Goal: Use online tool/utility: Utilize a website feature to perform a specific function

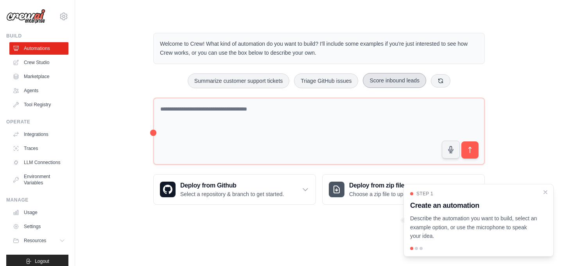
click at [438, 66] on div "Welcome to Crew! What kind of automation do you want to build? I'll include som…" at bounding box center [319, 118] width 350 height 197
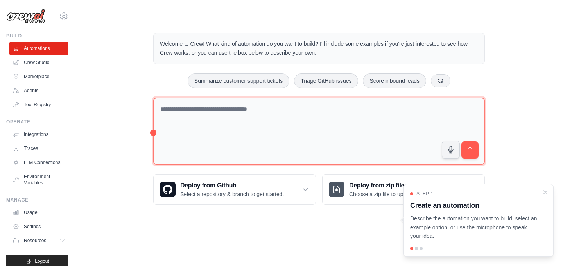
click at [165, 111] on textarea at bounding box center [319, 132] width 332 height 68
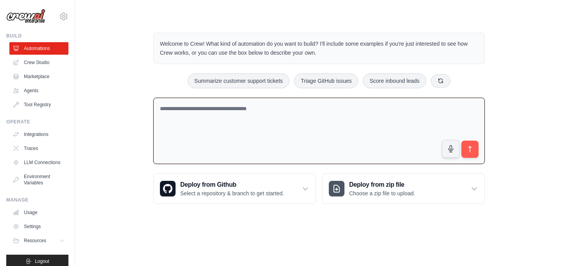
paste textarea "**********"
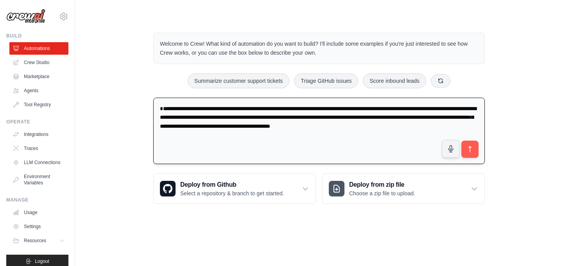
click at [161, 109] on textarea "**********" at bounding box center [319, 131] width 332 height 67
click at [472, 147] on icon "submit" at bounding box center [470, 149] width 8 height 8
drag, startPoint x: 455, startPoint y: 127, endPoint x: 210, endPoint y: 100, distance: 246.7
click at [264, 107] on textarea "**********" at bounding box center [319, 131] width 332 height 67
click at [203, 100] on textarea "**********" at bounding box center [319, 131] width 332 height 67
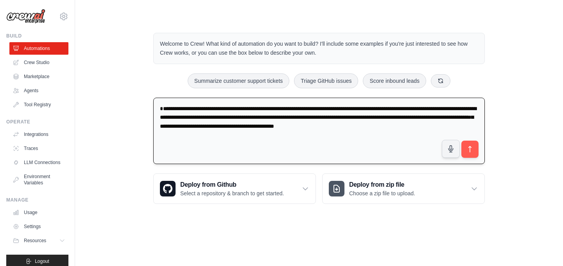
drag, startPoint x: 136, startPoint y: 112, endPoint x: 352, endPoint y: 118, distance: 216.7
click at [331, 111] on div "Welcome to Crew! What kind of automation do you want to build? I'll include som…" at bounding box center [319, 118] width 463 height 196
click at [354, 122] on textarea "**********" at bounding box center [319, 131] width 332 height 67
click at [353, 121] on textarea "**********" at bounding box center [319, 131] width 332 height 67
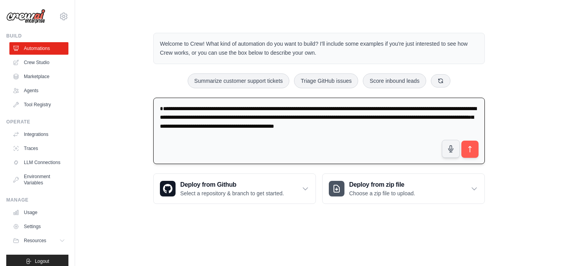
click at [353, 121] on textarea "**********" at bounding box center [319, 131] width 332 height 67
paste textarea "**********"
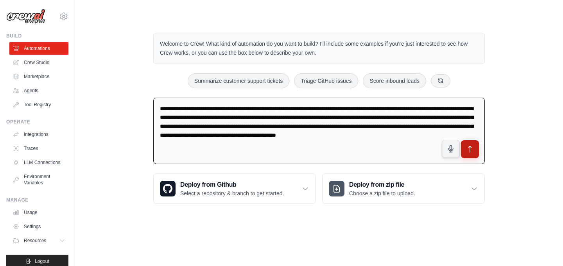
type textarea "**********"
click at [473, 149] on icon "submit" at bounding box center [470, 149] width 8 height 8
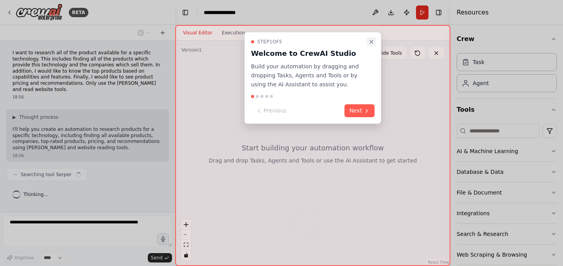
click at [372, 43] on icon "Close walkthrough" at bounding box center [371, 42] width 6 height 6
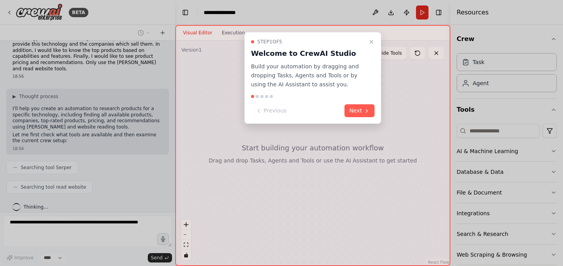
scroll to position [40, 0]
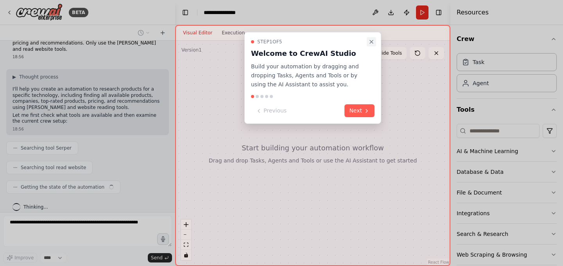
click at [371, 43] on icon "Close walkthrough" at bounding box center [371, 42] width 6 height 6
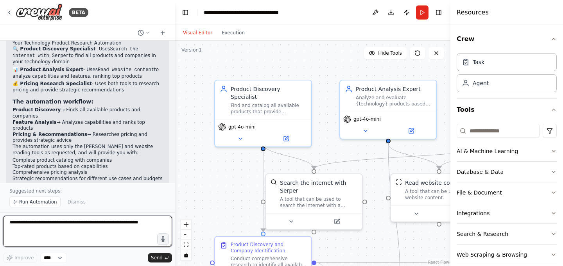
scroll to position [526, 0]
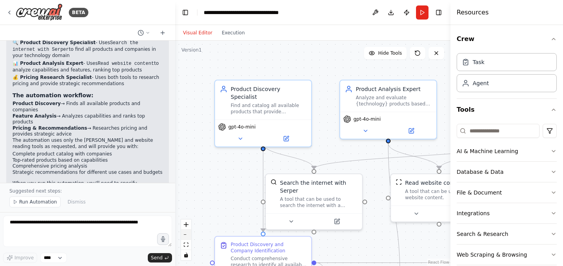
click at [188, 236] on button "zoom out" at bounding box center [186, 235] width 10 height 10
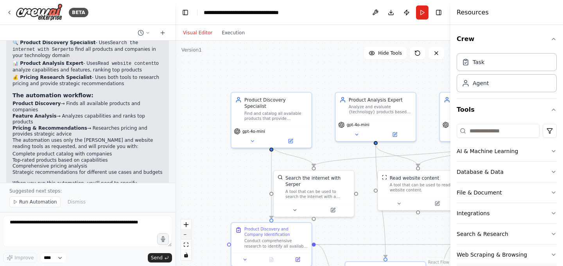
click at [188, 236] on button "zoom out" at bounding box center [186, 235] width 10 height 10
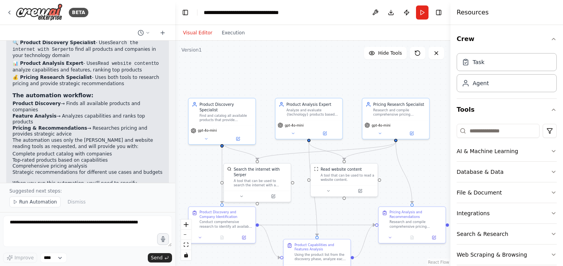
drag, startPoint x: 386, startPoint y: 84, endPoint x: 329, endPoint y: 79, distance: 56.5
click at [329, 79] on div ".deletable-edge-delete-btn { width: 20px; height: 20px; border: 0px solid #ffff…" at bounding box center [312, 154] width 275 height 226
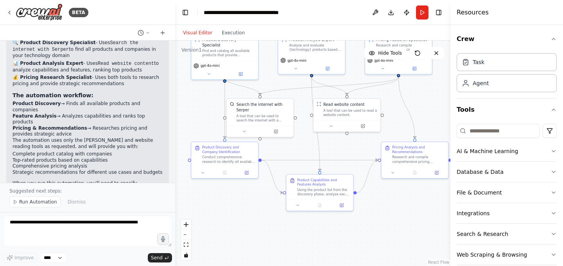
drag, startPoint x: 301, startPoint y: 216, endPoint x: 303, endPoint y: 154, distance: 62.6
click at [304, 153] on div ".deletable-edge-delete-btn { width: 20px; height: 20px; border: 0px solid #ffff…" at bounding box center [312, 154] width 275 height 226
click at [248, 173] on icon at bounding box center [246, 172] width 3 height 3
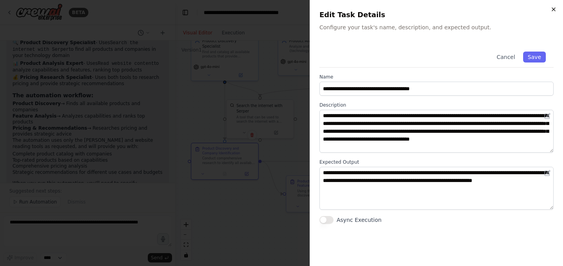
click at [552, 9] on icon "button" at bounding box center [553, 9] width 6 height 6
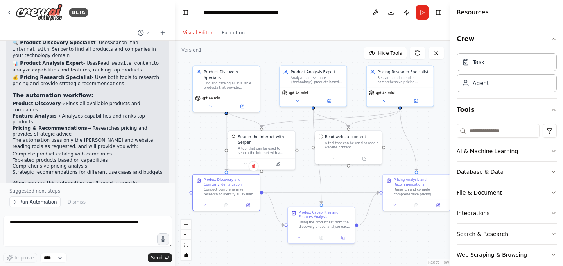
drag, startPoint x: 402, startPoint y: 217, endPoint x: 402, endPoint y: 246, distance: 28.9
click at [403, 248] on div ".deletable-edge-delete-btn { width: 20px; height: 20px; border: 0px solid #ffff…" at bounding box center [312, 154] width 275 height 226
click at [247, 102] on button at bounding box center [242, 105] width 30 height 7
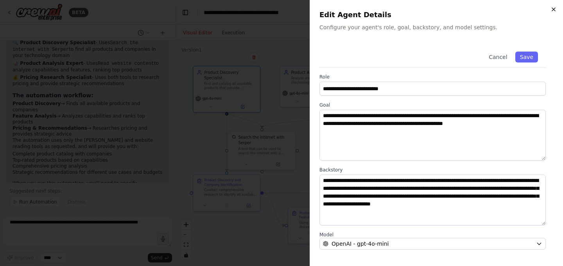
click at [552, 11] on icon "button" at bounding box center [553, 9] width 3 height 3
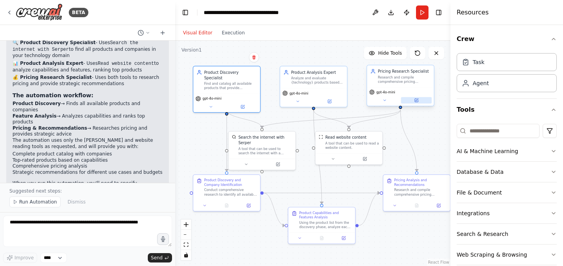
click at [424, 100] on button at bounding box center [416, 100] width 30 height 7
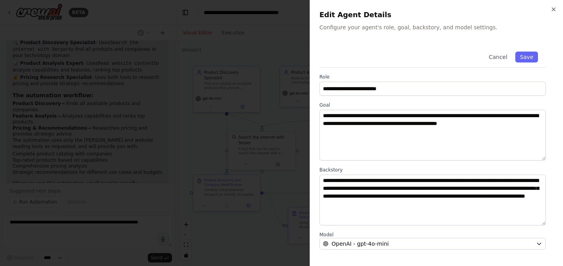
scroll to position [506, 0]
click at [552, 9] on icon "button" at bounding box center [553, 9] width 6 height 6
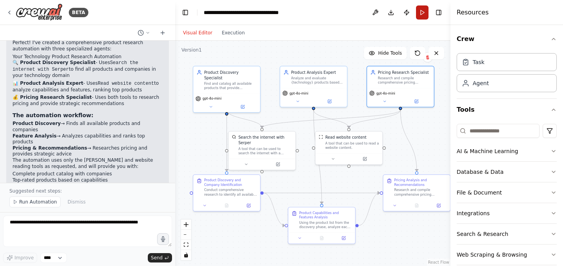
click at [422, 13] on button "Run" at bounding box center [422, 12] width 13 height 14
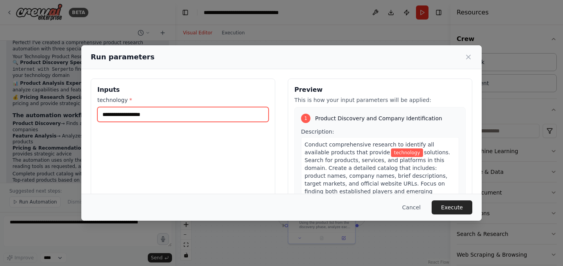
click at [196, 114] on input "technology *" at bounding box center [182, 114] width 171 height 15
type input "**********"
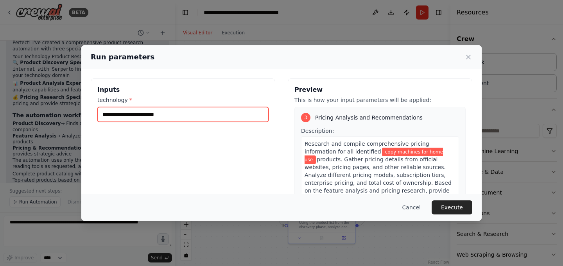
scroll to position [79, 0]
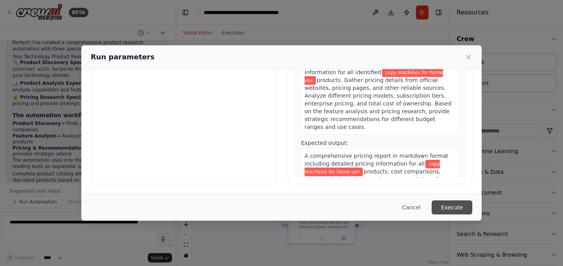
click at [449, 207] on button "Execute" at bounding box center [452, 208] width 41 height 14
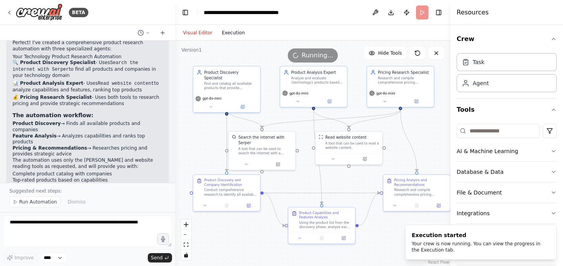
click at [243, 32] on button "Execution" at bounding box center [233, 32] width 32 height 9
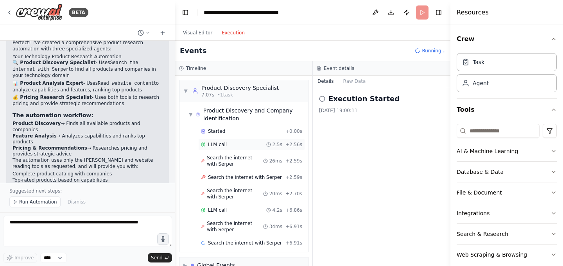
scroll to position [16, 0]
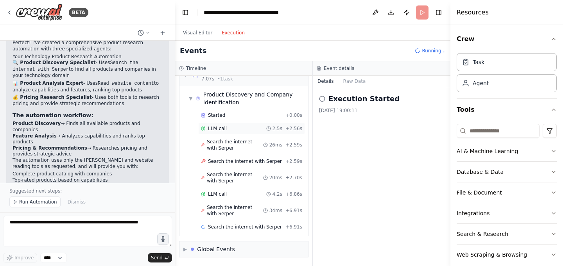
click at [228, 144] on span "Search the internet with Serper" at bounding box center [235, 145] width 56 height 13
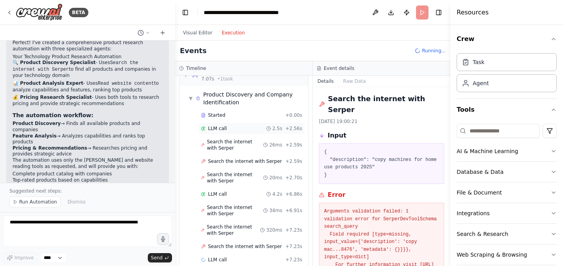
click at [226, 129] on div "LLM call 2.5s + 2.56s" at bounding box center [251, 129] width 101 height 6
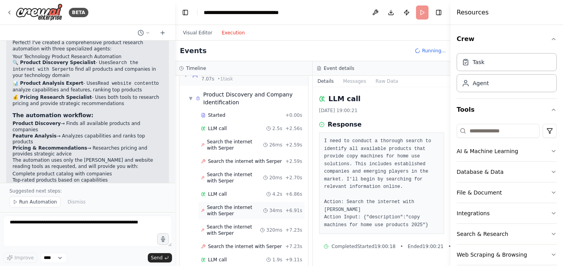
scroll to position [0, 0]
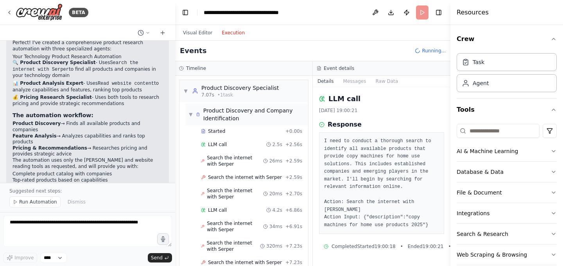
click at [191, 112] on span "▼" at bounding box center [191, 114] width 4 height 6
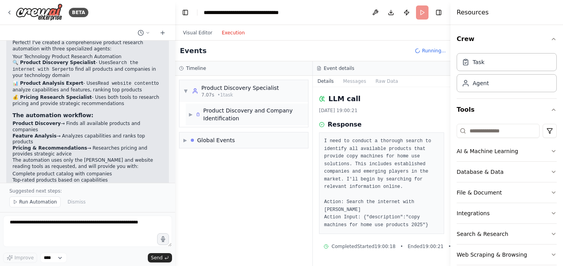
click at [191, 112] on span "▶" at bounding box center [191, 114] width 4 height 6
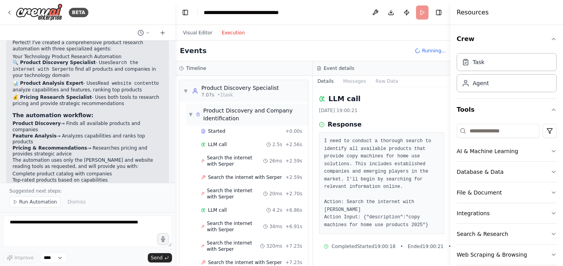
click at [191, 112] on span "▼" at bounding box center [191, 114] width 4 height 6
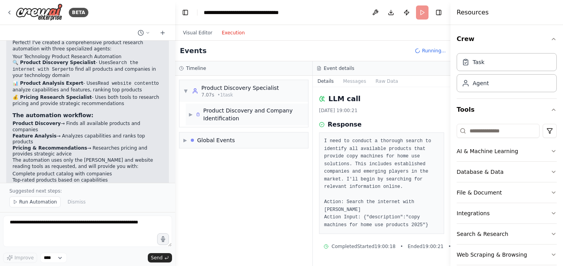
click at [191, 112] on span "▶" at bounding box center [191, 114] width 4 height 6
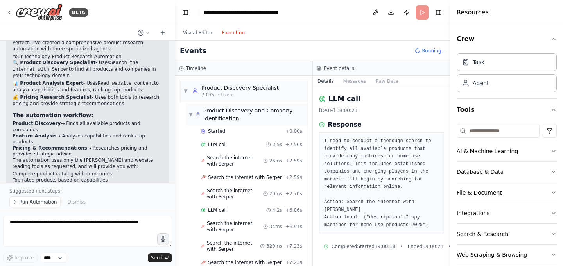
click at [191, 113] on span "▼" at bounding box center [191, 114] width 4 height 6
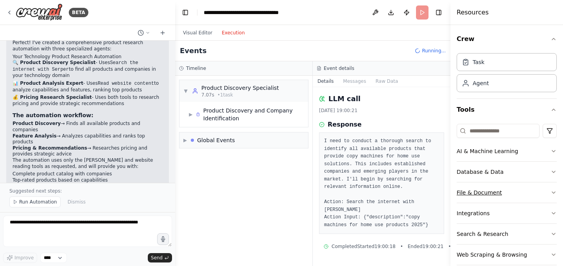
scroll to position [12, 0]
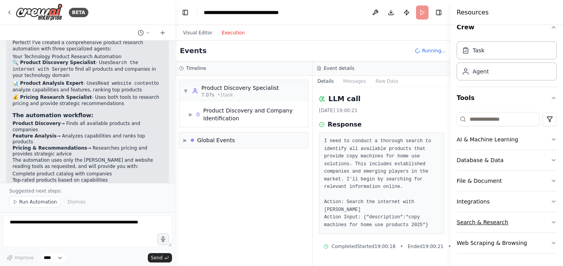
click at [552, 222] on icon "button" at bounding box center [553, 223] width 3 height 2
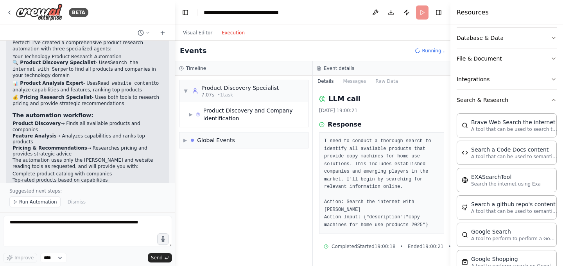
scroll to position [135, 0]
click at [552, 101] on icon "button" at bounding box center [553, 99] width 6 height 6
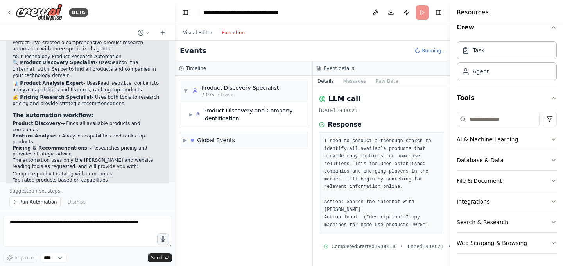
scroll to position [12, 0]
click at [552, 101] on icon "button" at bounding box center [553, 98] width 6 height 6
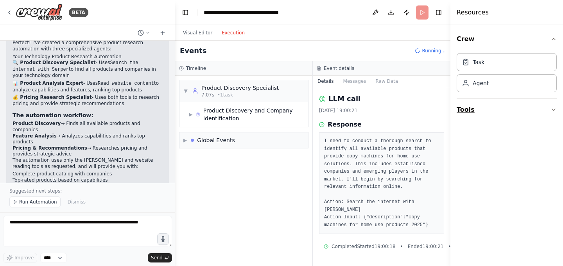
click at [552, 111] on icon "button" at bounding box center [553, 110] width 6 height 6
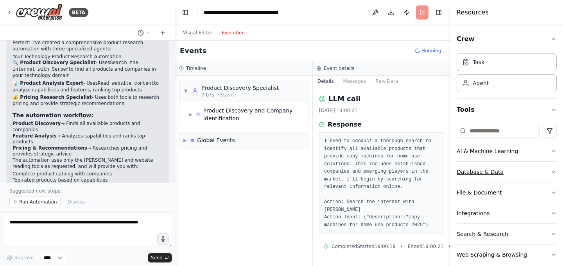
click at [551, 171] on icon "button" at bounding box center [553, 172] width 6 height 6
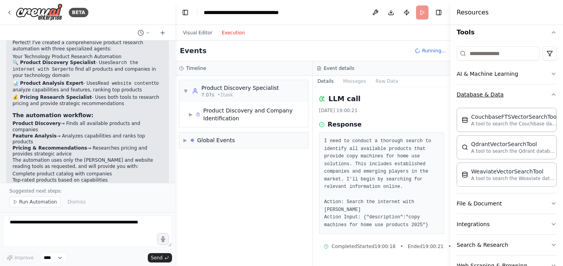
scroll to position [76, 0]
click at [556, 204] on icon "button" at bounding box center [553, 205] width 6 height 6
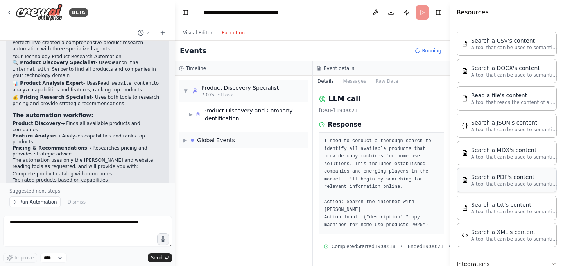
scroll to position [269, 0]
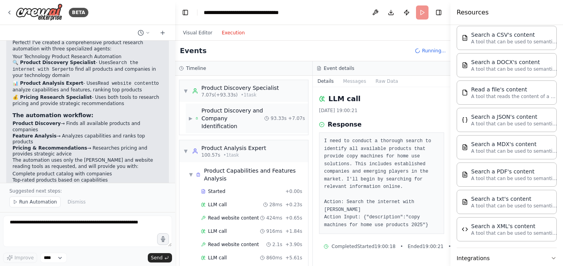
click at [192, 115] on span "▶" at bounding box center [191, 118] width 4 height 6
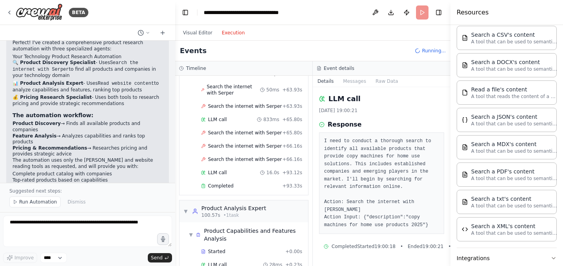
scroll to position [1445, 0]
click at [226, 184] on span "Completed" at bounding box center [220, 187] width 25 height 6
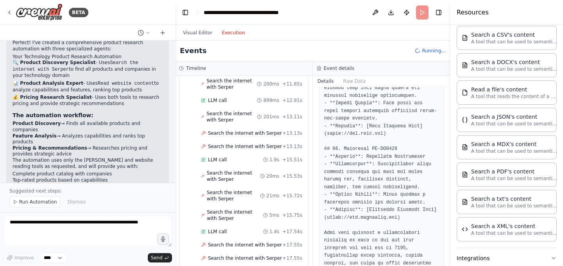
scroll to position [0, 0]
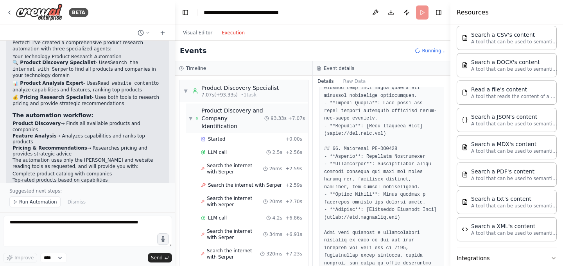
click at [192, 116] on span "▼" at bounding box center [191, 118] width 4 height 6
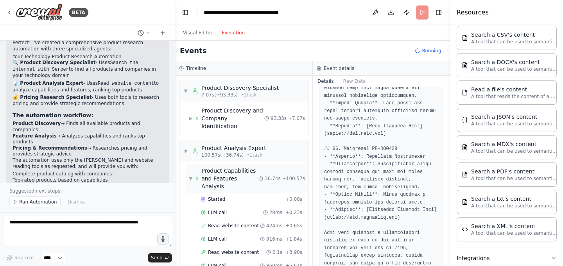
click at [191, 176] on span "▼" at bounding box center [191, 179] width 4 height 6
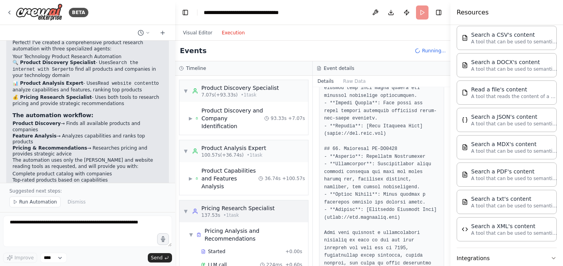
scroll to position [68, 0]
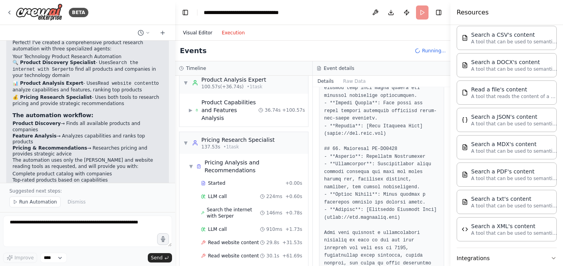
click at [201, 32] on button "Visual Editor" at bounding box center [197, 32] width 39 height 9
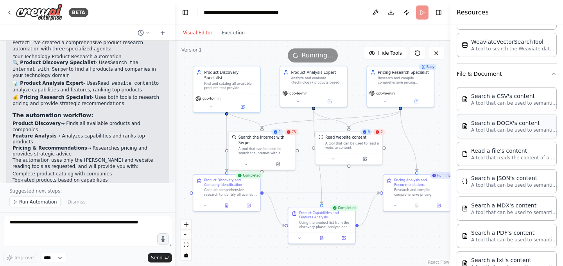
scroll to position [0, 0]
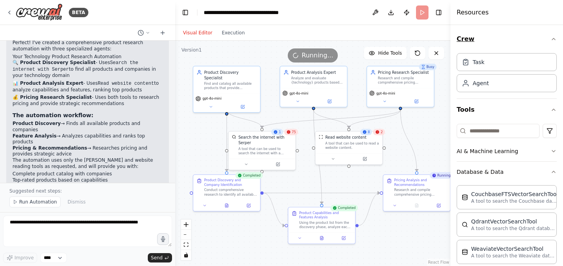
click at [552, 39] on icon "button" at bounding box center [553, 39] width 6 height 6
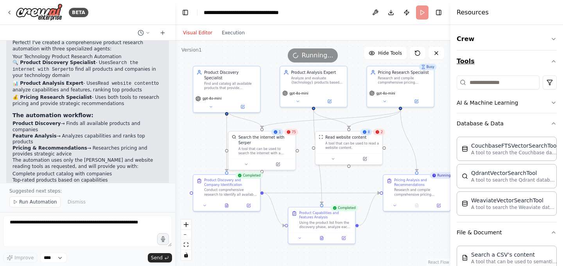
click at [556, 58] on button "Tools" at bounding box center [507, 61] width 100 height 22
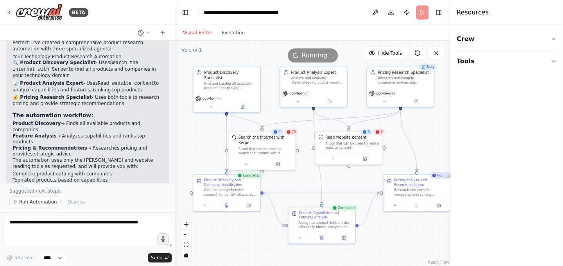
click at [556, 58] on button "Tools" at bounding box center [507, 61] width 100 height 22
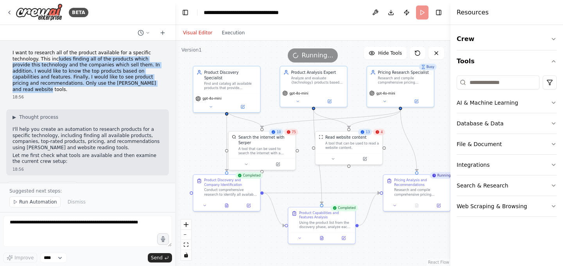
drag, startPoint x: 151, startPoint y: 84, endPoint x: 39, endPoint y: 60, distance: 114.4
click at [54, 58] on p "I want to research all of the product available for a specific technology. This…" at bounding box center [88, 71] width 150 height 43
click at [6, 50] on div "I want to research all of the product available for a specific technology. This…" at bounding box center [87, 112] width 175 height 142
drag, startPoint x: 152, startPoint y: 82, endPoint x: 9, endPoint y: 49, distance: 147.0
click at [9, 49] on div "I want to research all of the product available for a specific technology. This…" at bounding box center [87, 75] width 163 height 56
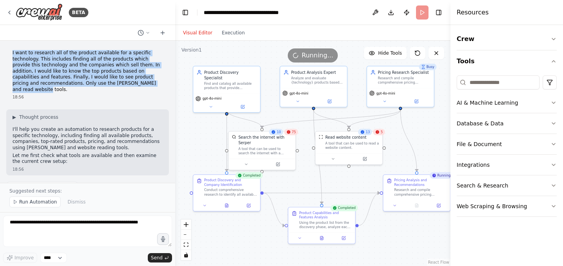
click at [9, 48] on div "I want to research all of the product available for a specific technology. This…" at bounding box center [87, 75] width 163 height 56
drag, startPoint x: 10, startPoint y: 48, endPoint x: 155, endPoint y: 83, distance: 149.4
click at [155, 83] on div "I want to research all of the product available for a specific technology. This…" at bounding box center [87, 75] width 163 height 56
copy p "I want to research all of the product available for a specific technology. This…"
click at [238, 35] on button "Execution" at bounding box center [233, 32] width 32 height 9
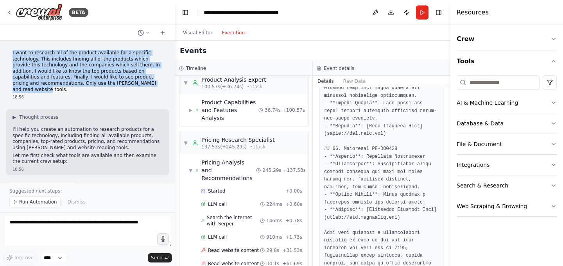
scroll to position [785, 0]
click at [187, 140] on span "▼" at bounding box center [185, 143] width 5 height 6
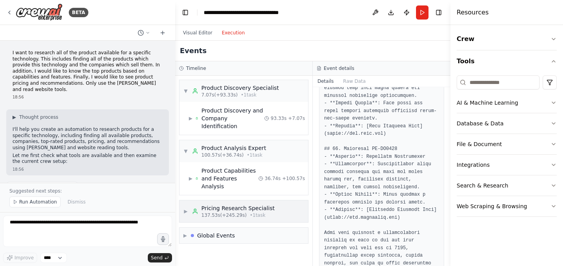
scroll to position [0, 0]
click at [187, 208] on span "▶" at bounding box center [185, 211] width 5 height 6
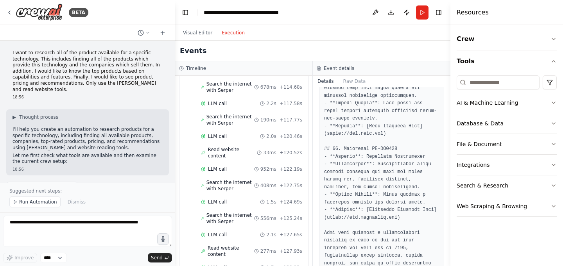
scroll to position [603, 0]
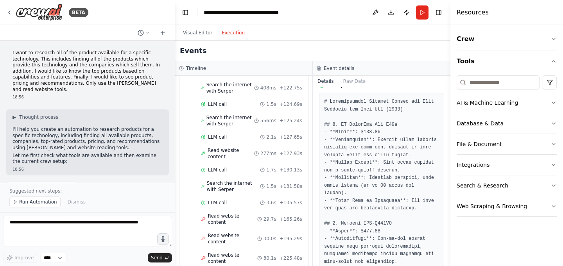
scroll to position [0, 0]
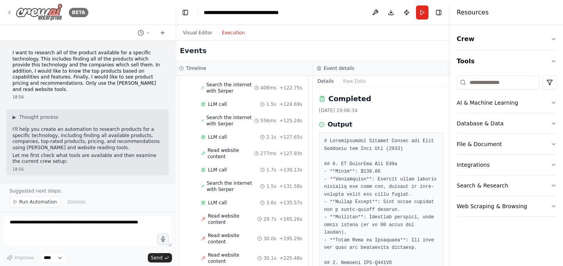
click at [12, 13] on icon at bounding box center [9, 12] width 6 height 6
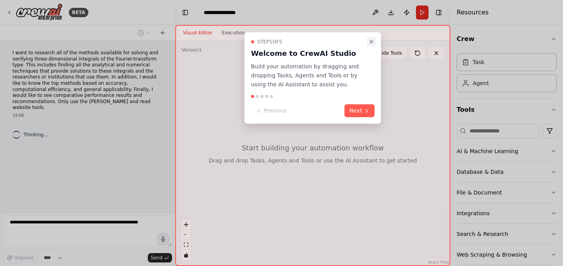
click at [371, 40] on icon "Close walkthrough" at bounding box center [371, 42] width 6 height 6
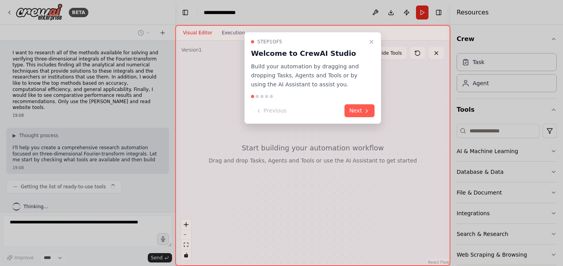
scroll to position [6, 0]
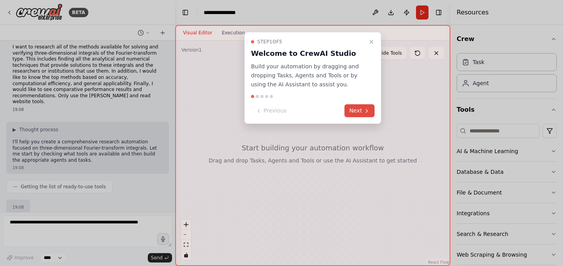
click at [363, 111] on button "Next" at bounding box center [359, 110] width 30 height 13
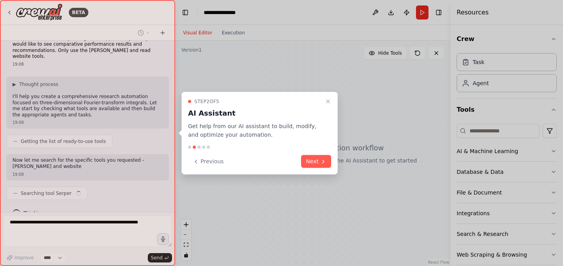
scroll to position [57, 0]
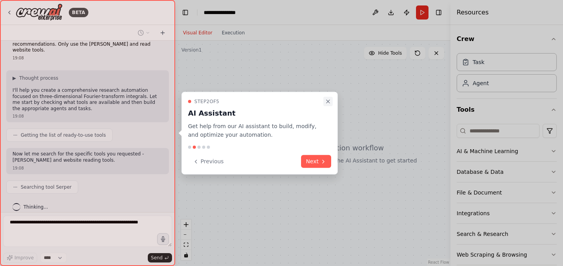
click at [330, 100] on icon "Close walkthrough" at bounding box center [328, 101] width 6 height 6
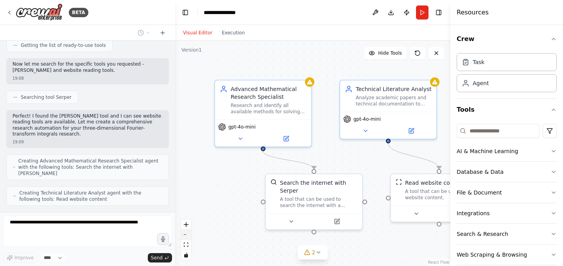
scroll to position [173, 0]
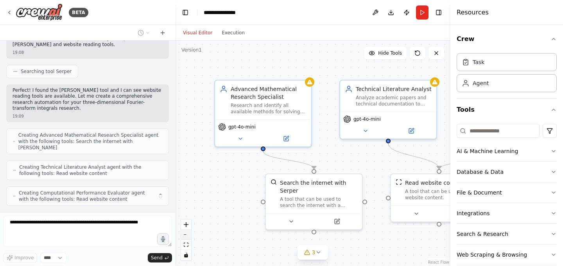
click at [186, 235] on button "zoom out" at bounding box center [186, 235] width 10 height 10
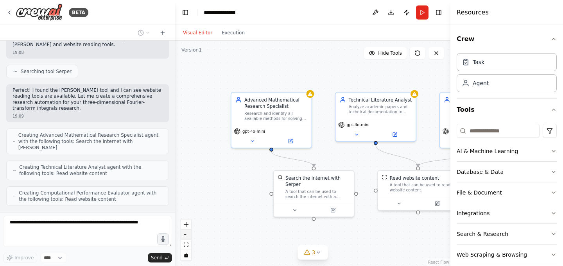
click at [186, 235] on button "zoom out" at bounding box center [186, 235] width 10 height 10
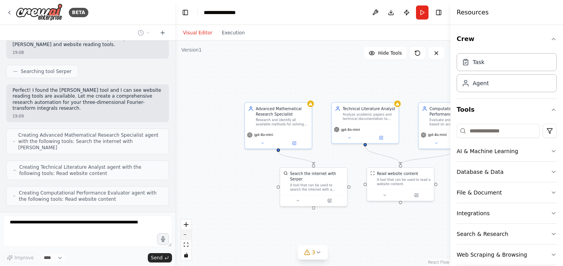
click at [186, 235] on button "zoom out" at bounding box center [186, 235] width 10 height 10
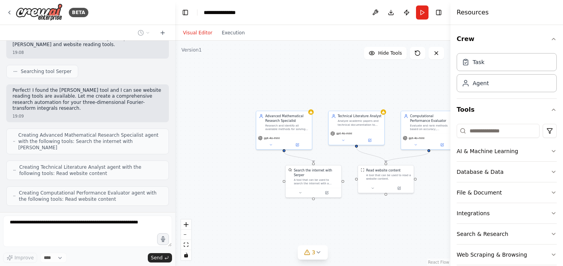
click at [370, 222] on div ".deletable-edge-delete-btn { width: 20px; height: 20px; border: 0px solid #ffff…" at bounding box center [312, 154] width 275 height 226
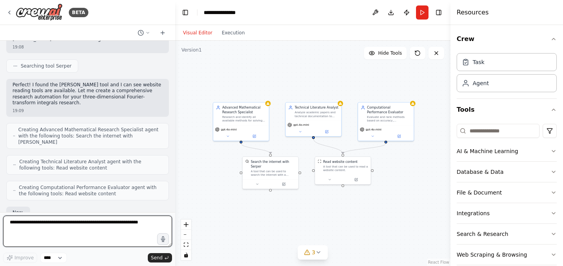
drag, startPoint x: 382, startPoint y: 220, endPoint x: 339, endPoint y: 212, distance: 43.1
click at [339, 212] on div ".deletable-edge-delete-btn { width: 20px; height: 20px; border: 0px solid #ffff…" at bounding box center [312, 154] width 275 height 226
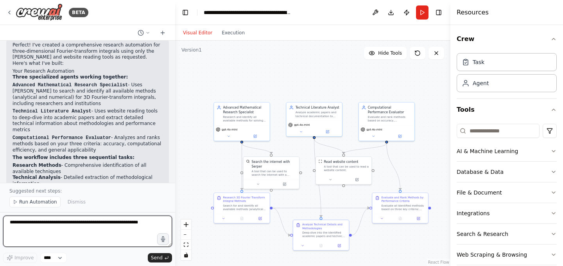
scroll to position [529, 0]
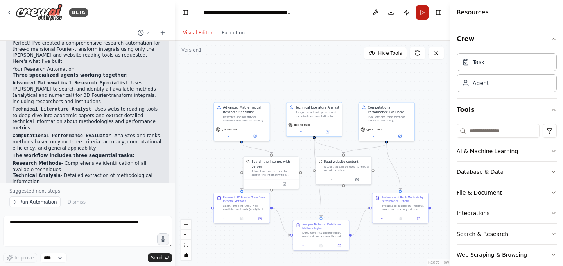
click at [420, 14] on button "Run" at bounding box center [422, 12] width 13 height 14
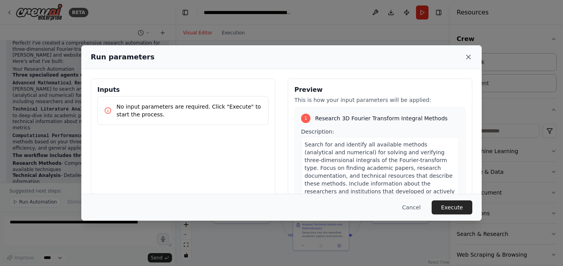
click at [467, 54] on icon at bounding box center [468, 57] width 8 height 8
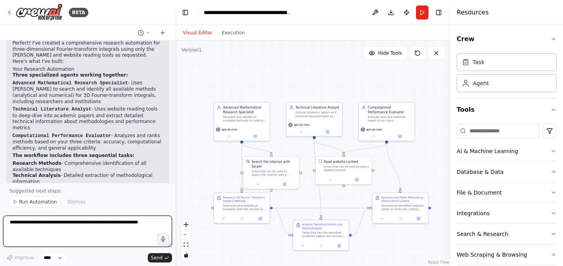
click at [104, 222] on textarea at bounding box center [87, 231] width 169 height 31
type textarea "**********"
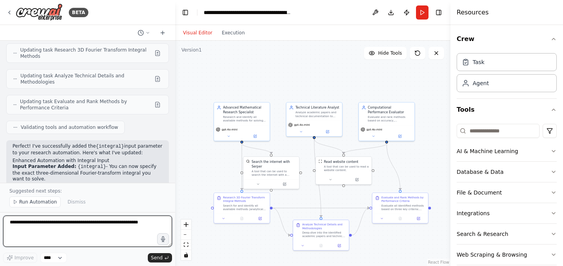
scroll to position [1076, 0]
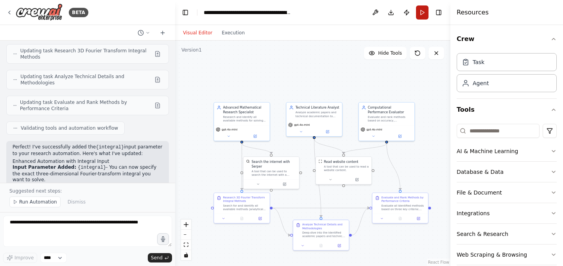
click at [423, 13] on button "Run" at bounding box center [422, 12] width 13 height 14
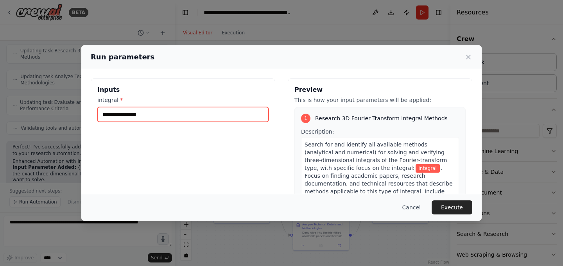
click at [169, 113] on input "integral *" at bounding box center [182, 114] width 171 height 15
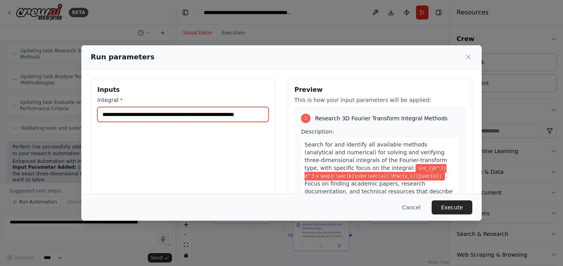
type input "**********"
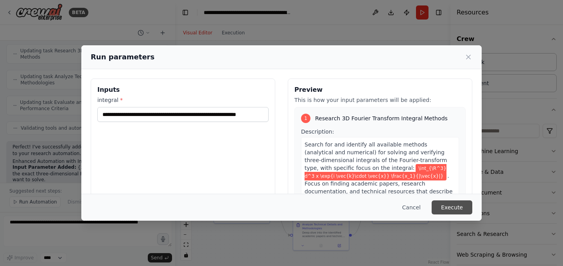
click at [447, 207] on button "Execute" at bounding box center [452, 208] width 41 height 14
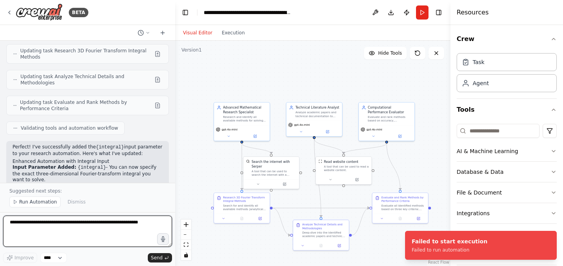
click at [126, 226] on textarea at bounding box center [87, 231] width 169 height 31
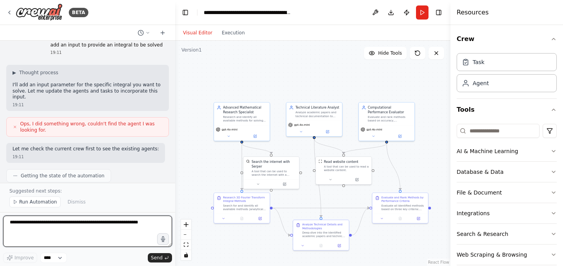
scroll to position [803, 0]
click at [79, 239] on textarea at bounding box center [87, 231] width 169 height 31
type textarea "**********"
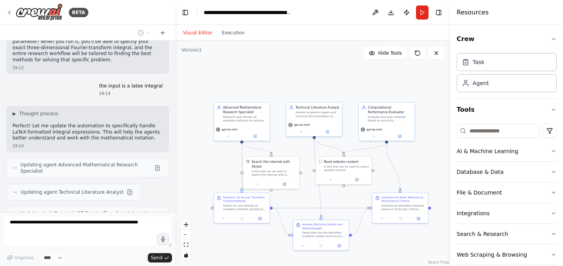
scroll to position [1392, 0]
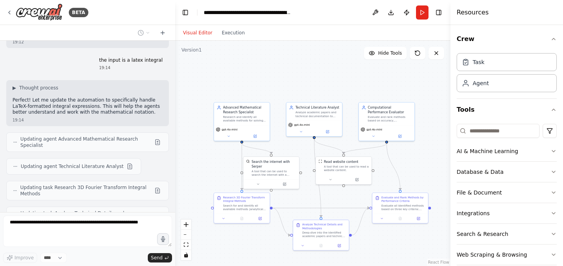
click at [0, 27] on button "Toggle Sidebar" at bounding box center [0, 133] width 6 height 266
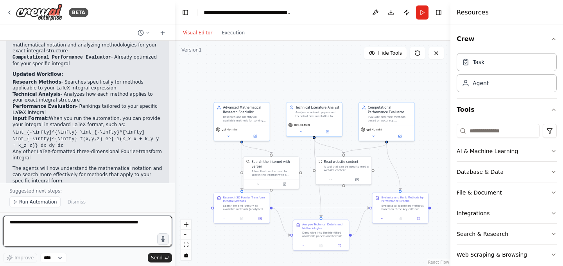
scroll to position [1664, 0]
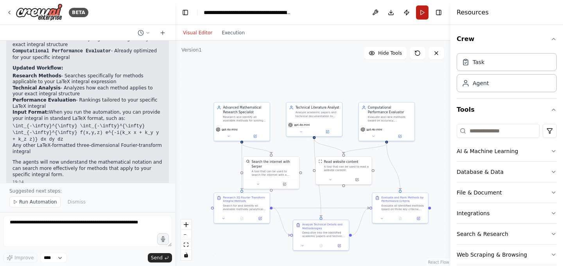
click at [420, 13] on button "Run" at bounding box center [422, 12] width 13 height 14
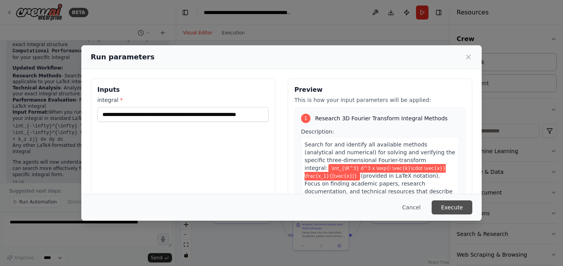
click at [457, 205] on button "Execute" at bounding box center [452, 208] width 41 height 14
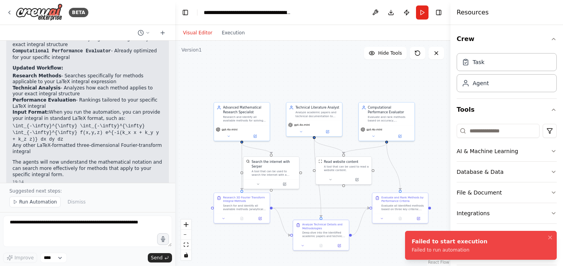
click at [445, 248] on div "Failed to run automation" at bounding box center [450, 250] width 76 height 6
click at [234, 36] on button "Execution" at bounding box center [233, 32] width 32 height 9
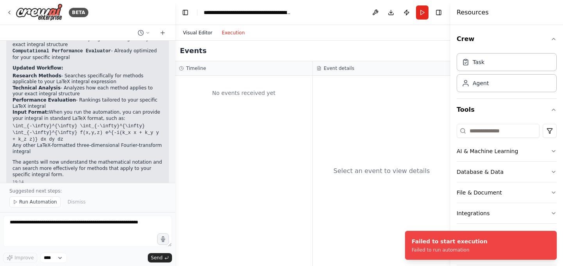
click at [198, 34] on button "Visual Editor" at bounding box center [197, 32] width 39 height 9
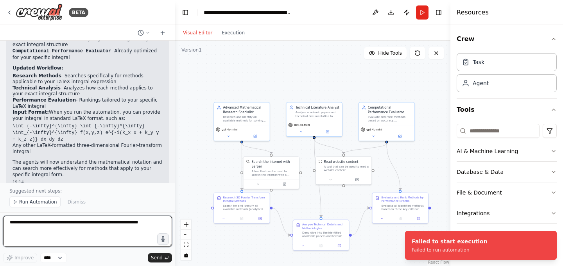
click at [97, 238] on textarea at bounding box center [87, 231] width 169 height 31
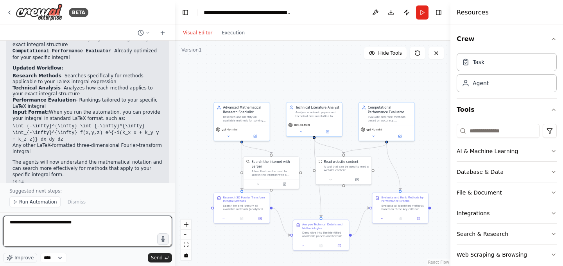
type textarea "**********"
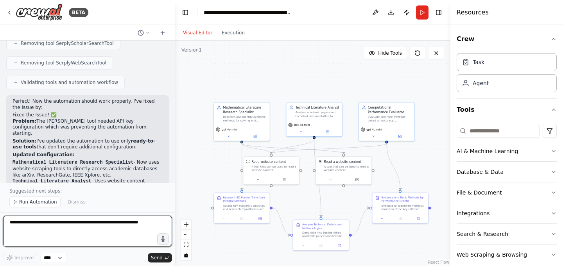
scroll to position [2465, 0]
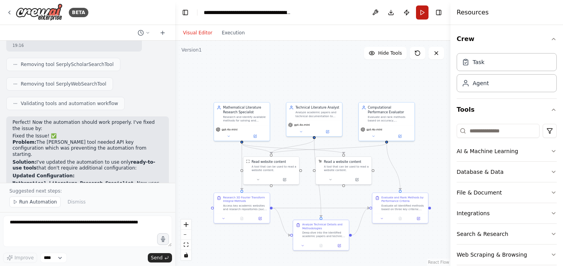
click at [421, 13] on button "Run" at bounding box center [422, 12] width 13 height 14
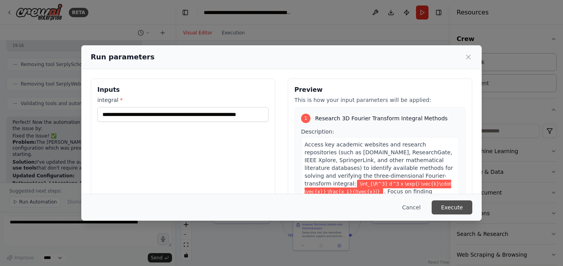
click at [448, 208] on button "Execute" at bounding box center [452, 208] width 41 height 14
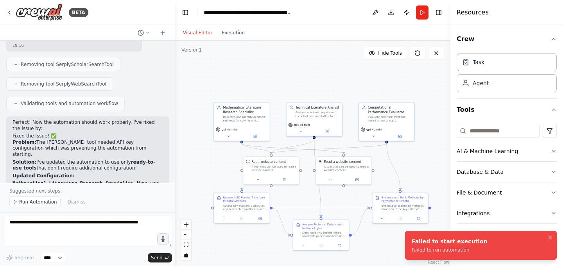
click at [443, 248] on div "Failed to run automation" at bounding box center [450, 250] width 76 height 6
click at [445, 251] on div "Failed to run automation" at bounding box center [450, 250] width 76 height 6
click at [444, 240] on div "Failed to start execution" at bounding box center [450, 242] width 76 height 8
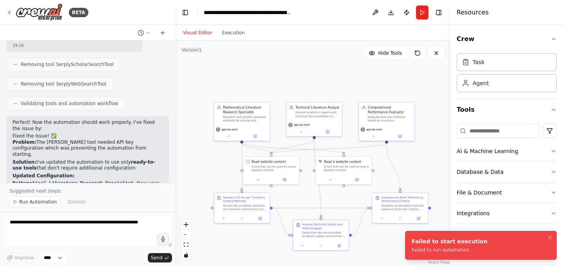
click at [444, 240] on div "Failed to start execution" at bounding box center [450, 242] width 76 height 8
click at [446, 237] on li "Failed to start execution Failed to run automation" at bounding box center [481, 245] width 152 height 29
click at [446, 236] on li "Failed to start execution Failed to run automation" at bounding box center [481, 245] width 152 height 29
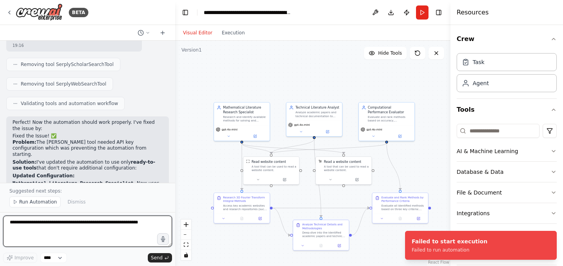
click at [93, 227] on textarea at bounding box center [87, 231] width 169 height 31
type textarea "**********"
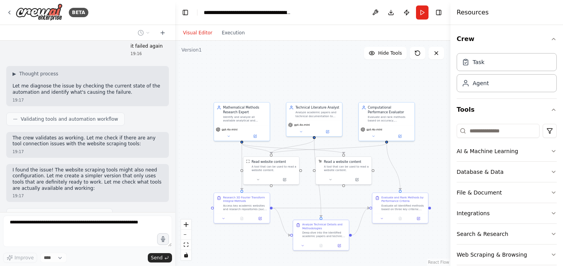
scroll to position [2784, 0]
